Goal: Navigation & Orientation: Understand site structure

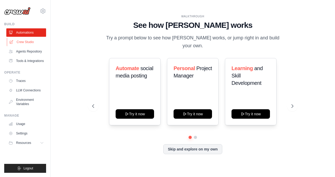
click at [23, 41] on link "Crew Studio" at bounding box center [27, 42] width 40 height 8
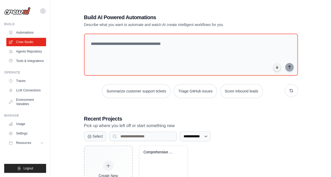
scroll to position [34, 0]
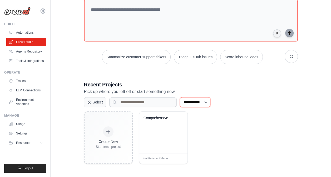
click at [207, 102] on select "**********" at bounding box center [195, 102] width 31 height 10
click at [225, 107] on div "**********" at bounding box center [191, 122] width 214 height 83
click at [29, 124] on link "Usage" at bounding box center [27, 124] width 40 height 8
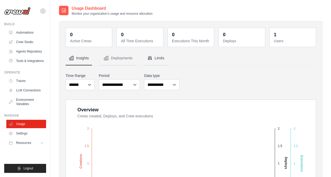
click at [152, 58] on button "Limits" at bounding box center [155, 58] width 23 height 14
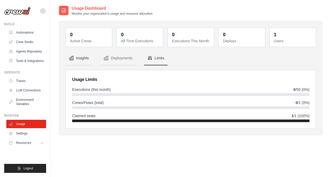
click at [87, 59] on button "Insights" at bounding box center [78, 58] width 26 height 14
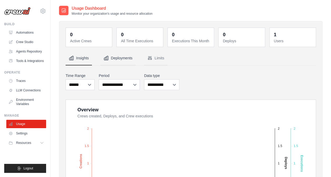
click at [117, 56] on button "Deployments" at bounding box center [117, 58] width 35 height 14
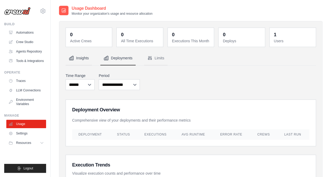
click at [78, 55] on button "Insights" at bounding box center [78, 58] width 26 height 14
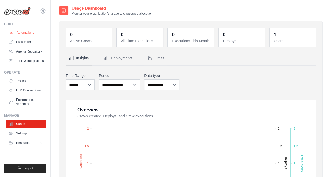
click at [28, 33] on link "Automations" at bounding box center [27, 32] width 40 height 8
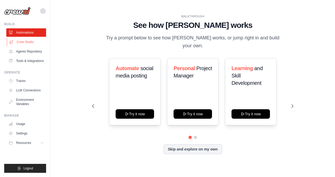
click at [24, 45] on link "Crew Studio" at bounding box center [27, 42] width 40 height 8
